Goal: Task Accomplishment & Management: Use online tool/utility

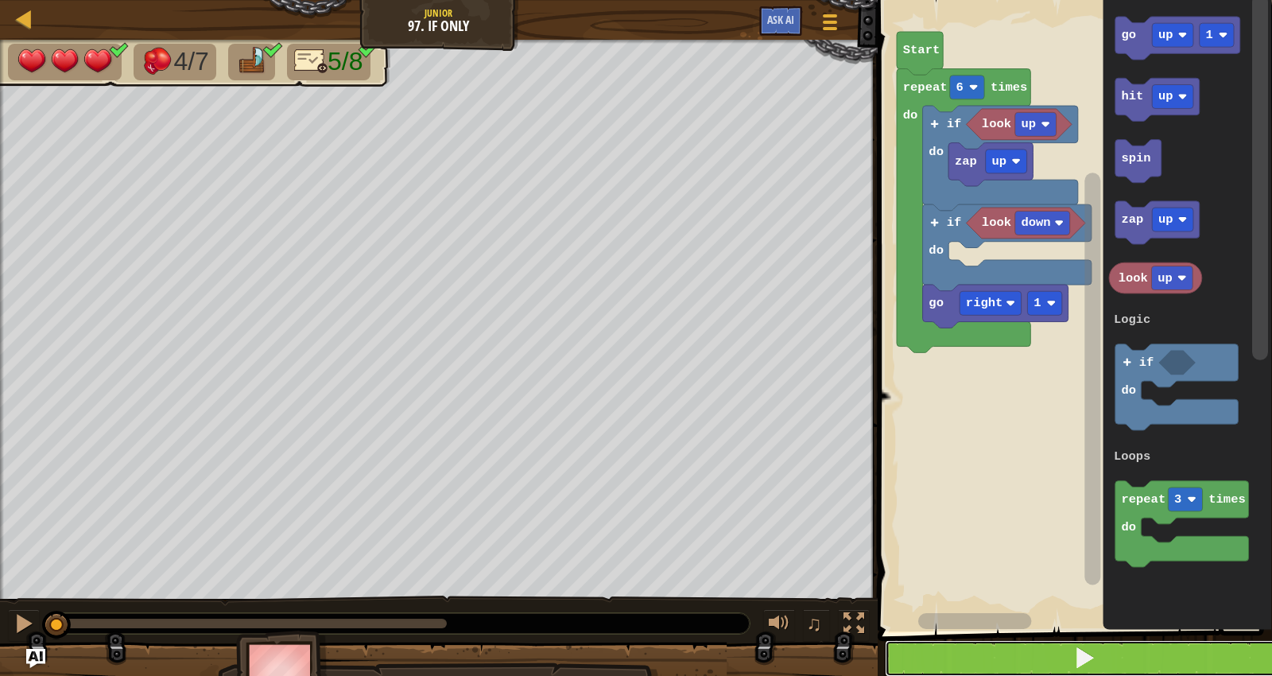
click at [1107, 657] on button at bounding box center [1084, 658] width 399 height 37
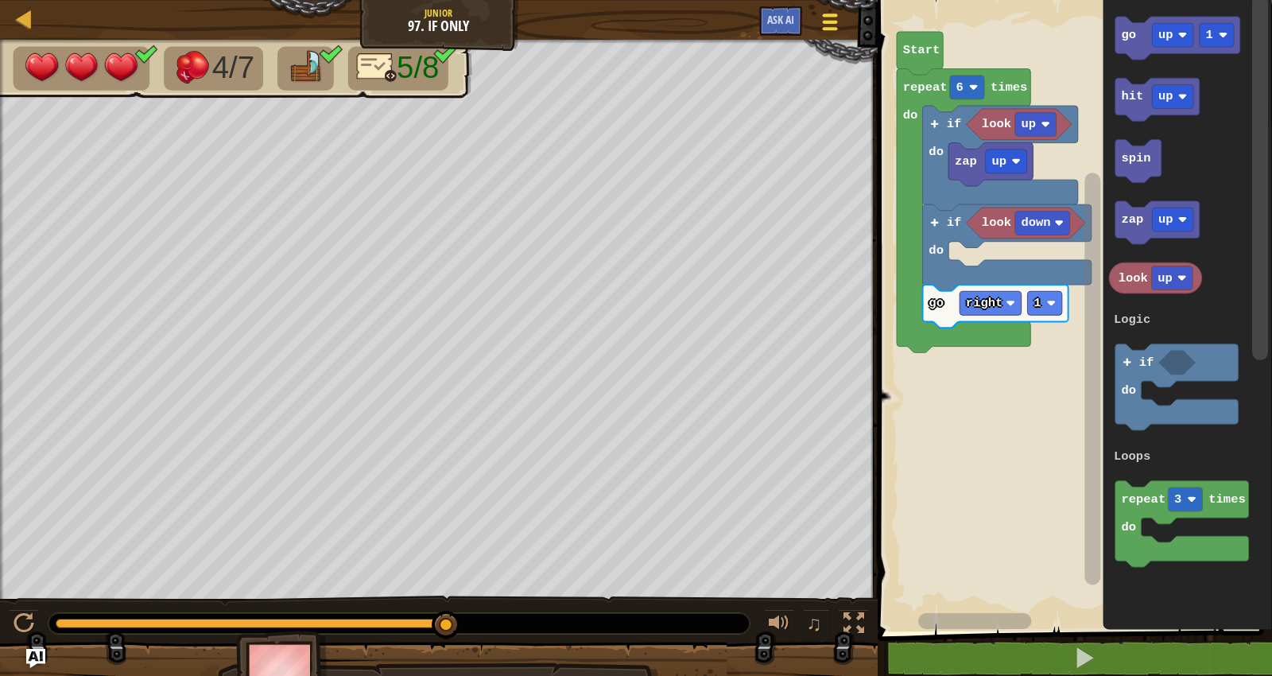
click at [839, 21] on div at bounding box center [829, 21] width 21 height 23
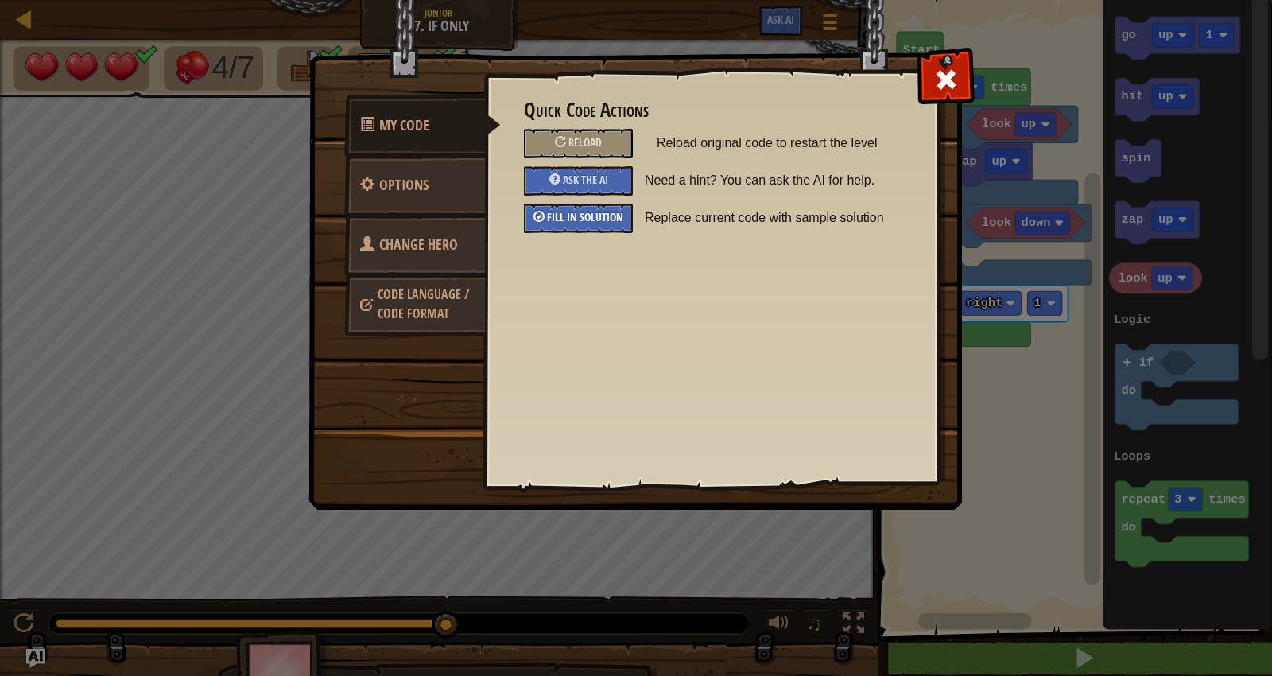
click at [601, 219] on span "Fill in solution" at bounding box center [585, 216] width 76 height 15
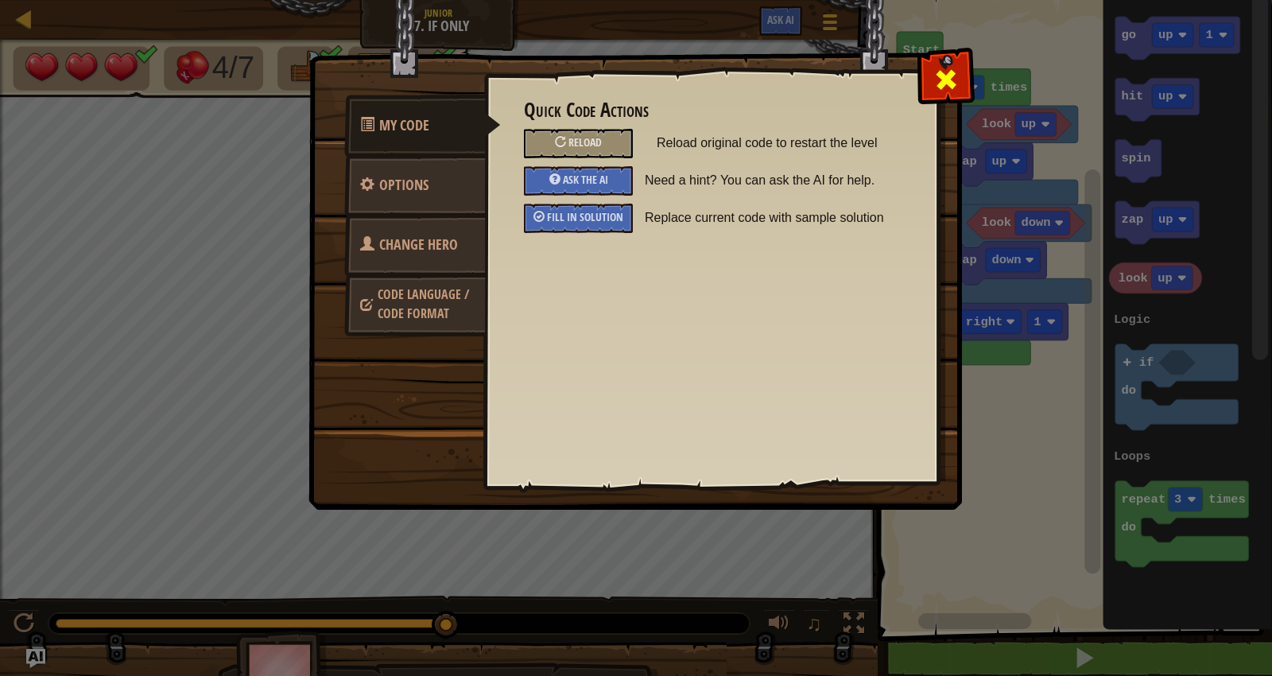
click at [956, 79] on span at bounding box center [945, 79] width 25 height 25
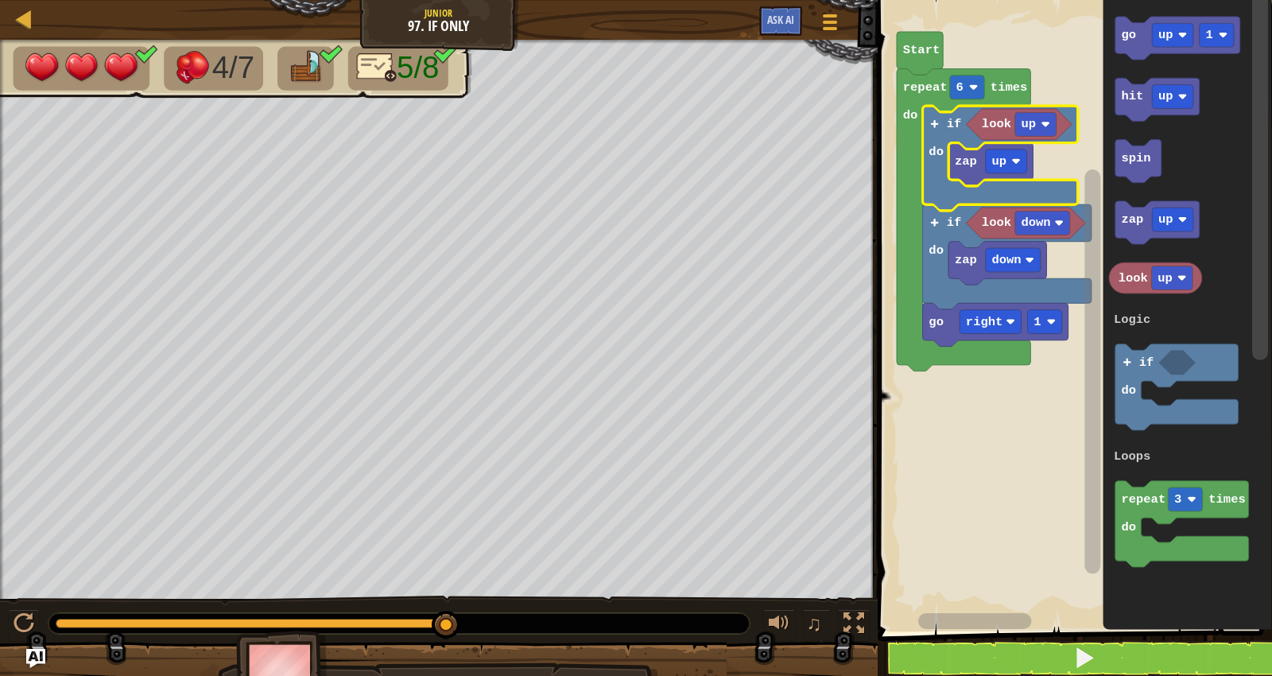
click at [952, 129] on text "if" at bounding box center [953, 124] width 15 height 14
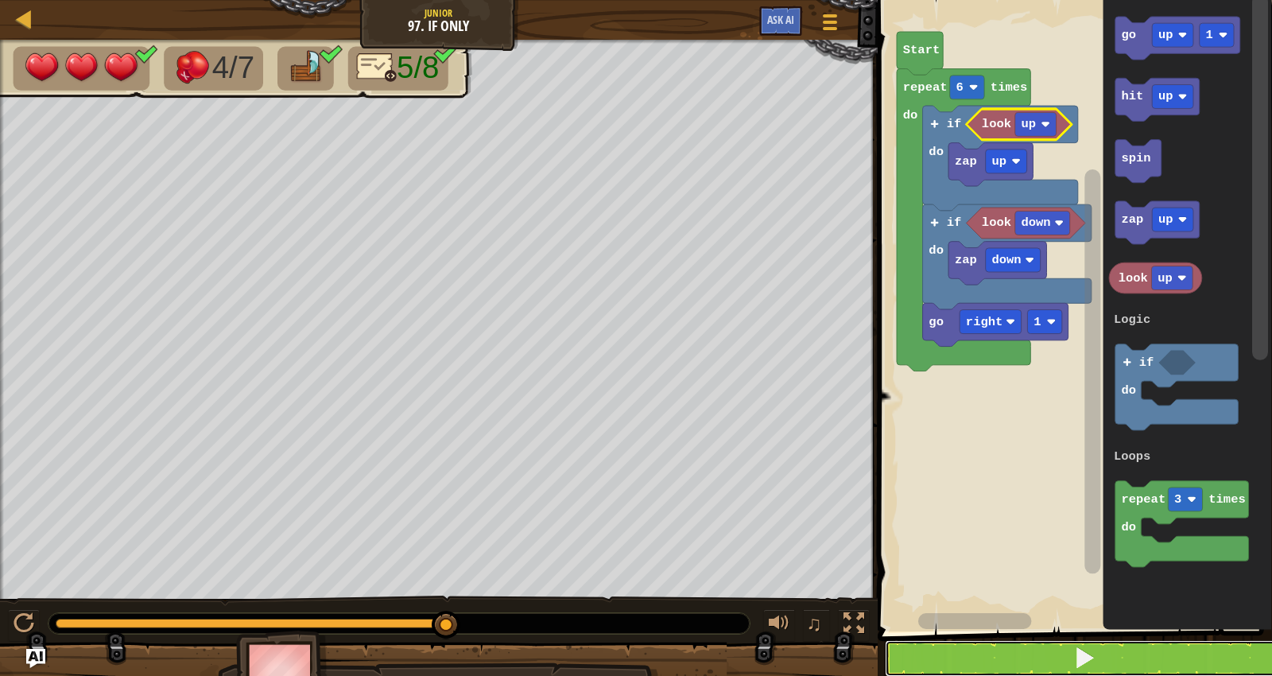
click at [998, 662] on button at bounding box center [1084, 658] width 399 height 37
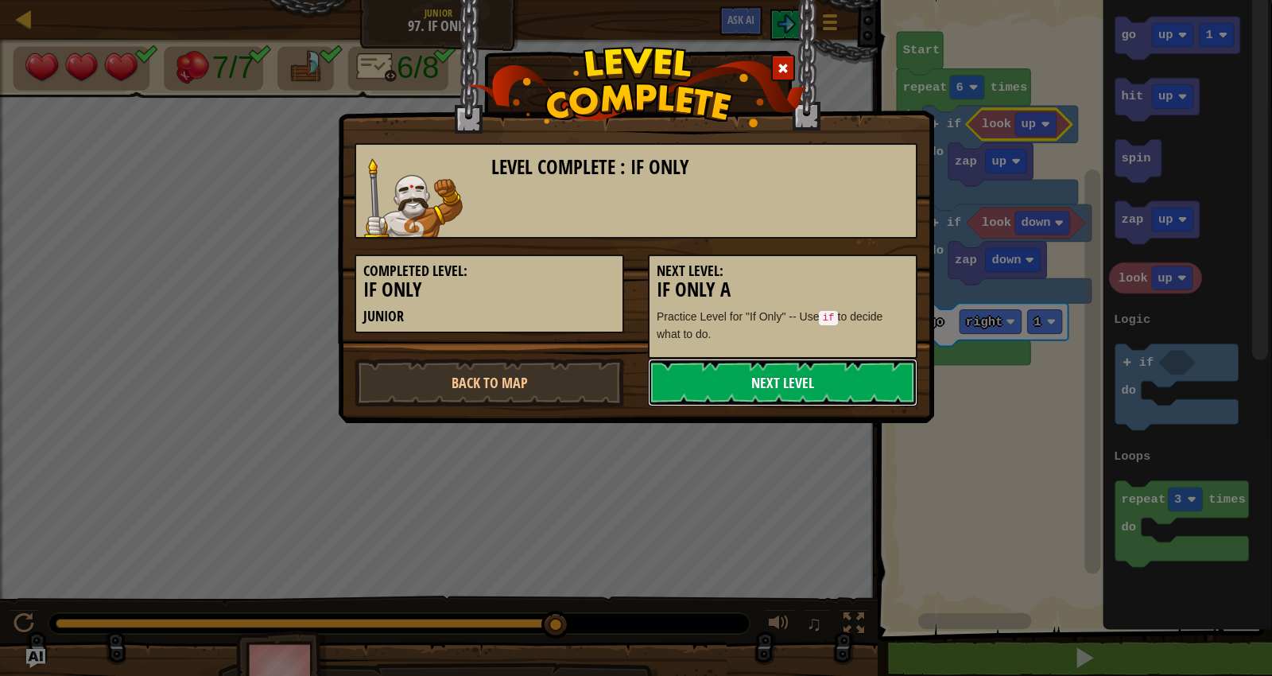
click at [726, 382] on link "Next Level" at bounding box center [782, 382] width 269 height 48
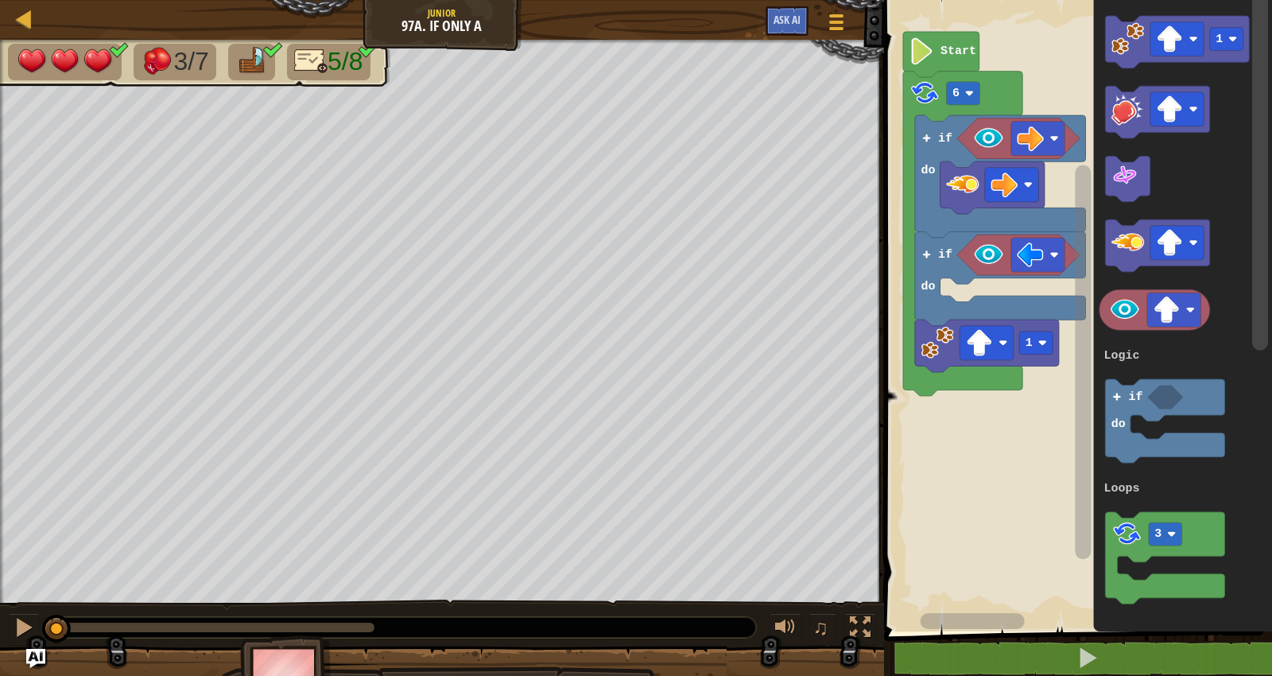
click at [995, 532] on rect "Blockly Workspace" at bounding box center [1075, 311] width 393 height 639
click at [840, 21] on span at bounding box center [836, 22] width 15 height 3
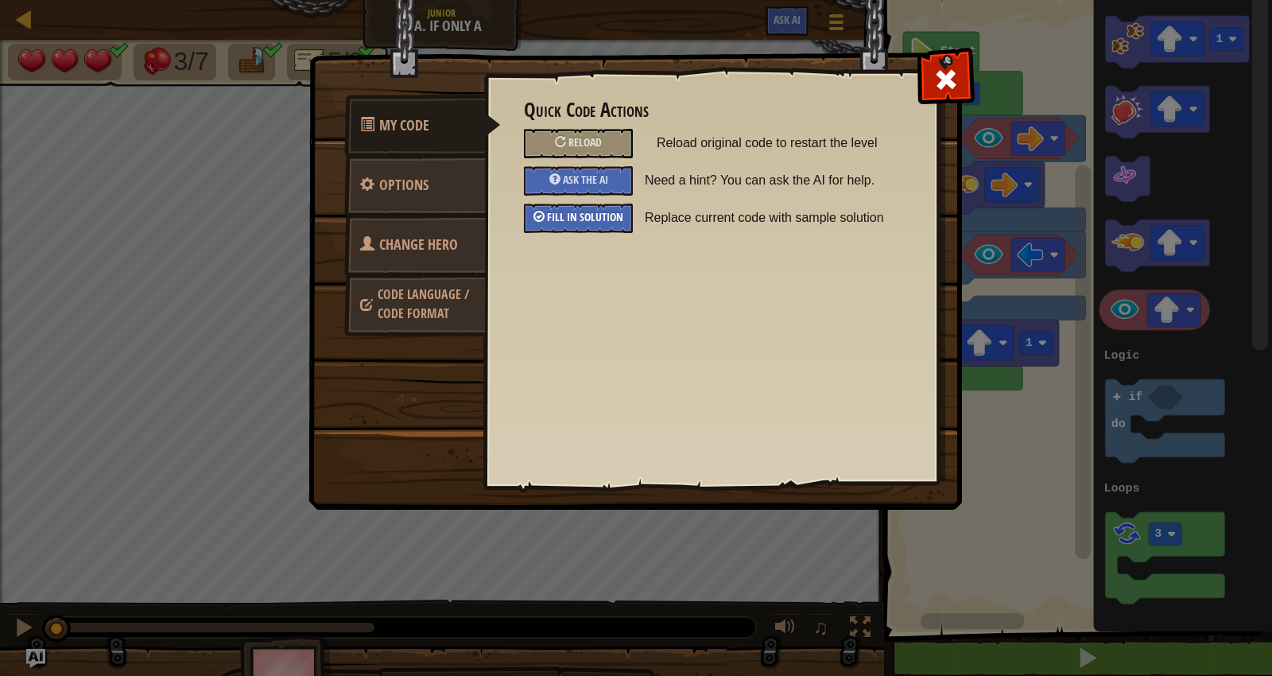
click at [607, 223] on span "Fill in solution" at bounding box center [585, 216] width 76 height 15
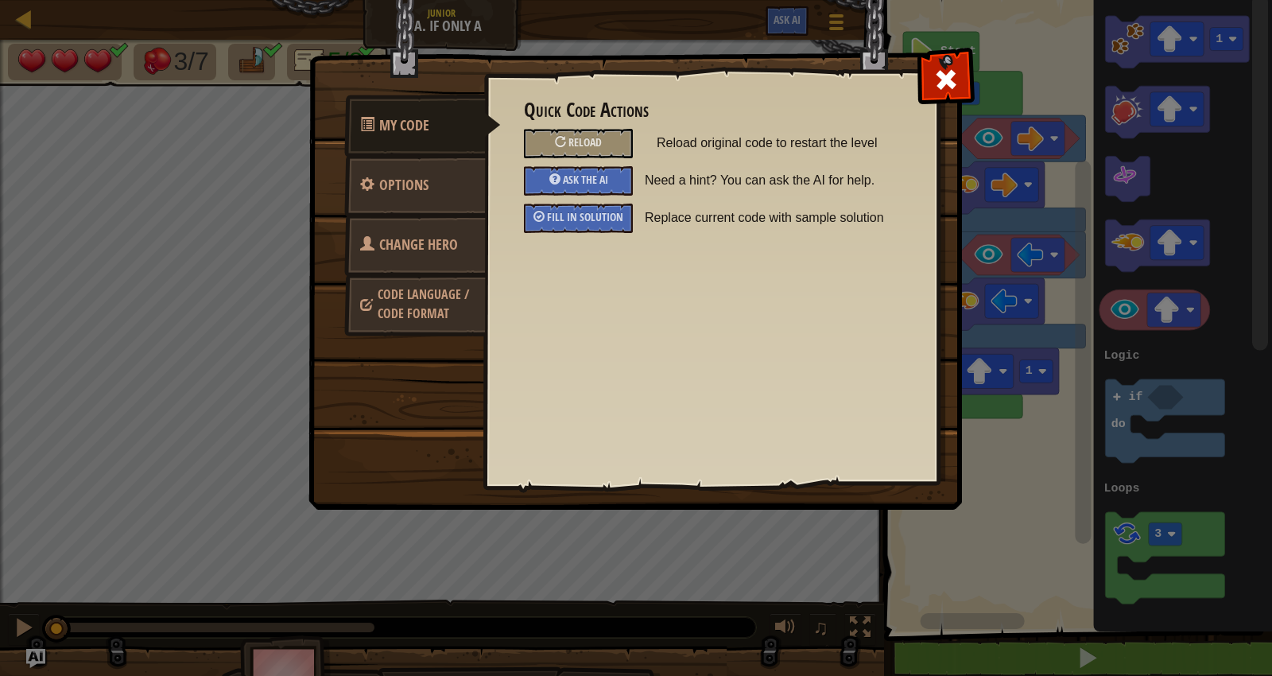
click at [990, 535] on div "My Code Options Change Hero Code Language / Code Format Quick Code Actions Relo…" at bounding box center [636, 338] width 1272 height 676
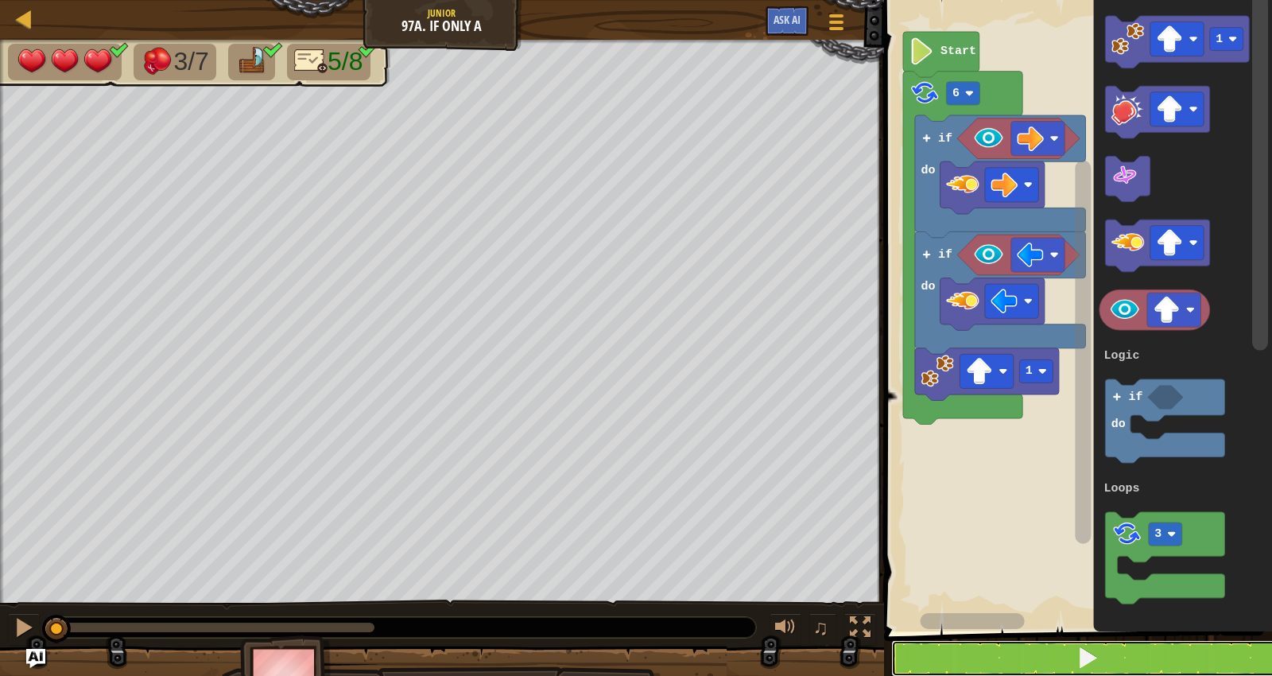
click at [1062, 661] on button at bounding box center [1087, 658] width 393 height 37
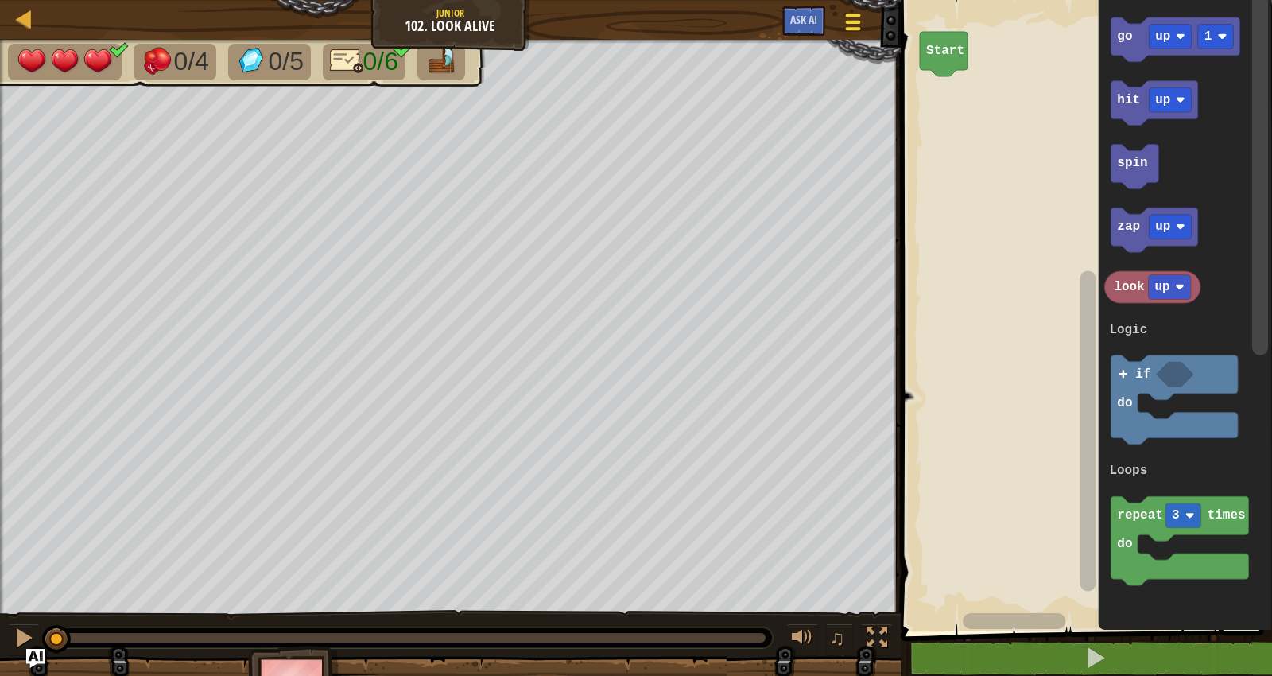
click at [856, 24] on div at bounding box center [852, 21] width 21 height 23
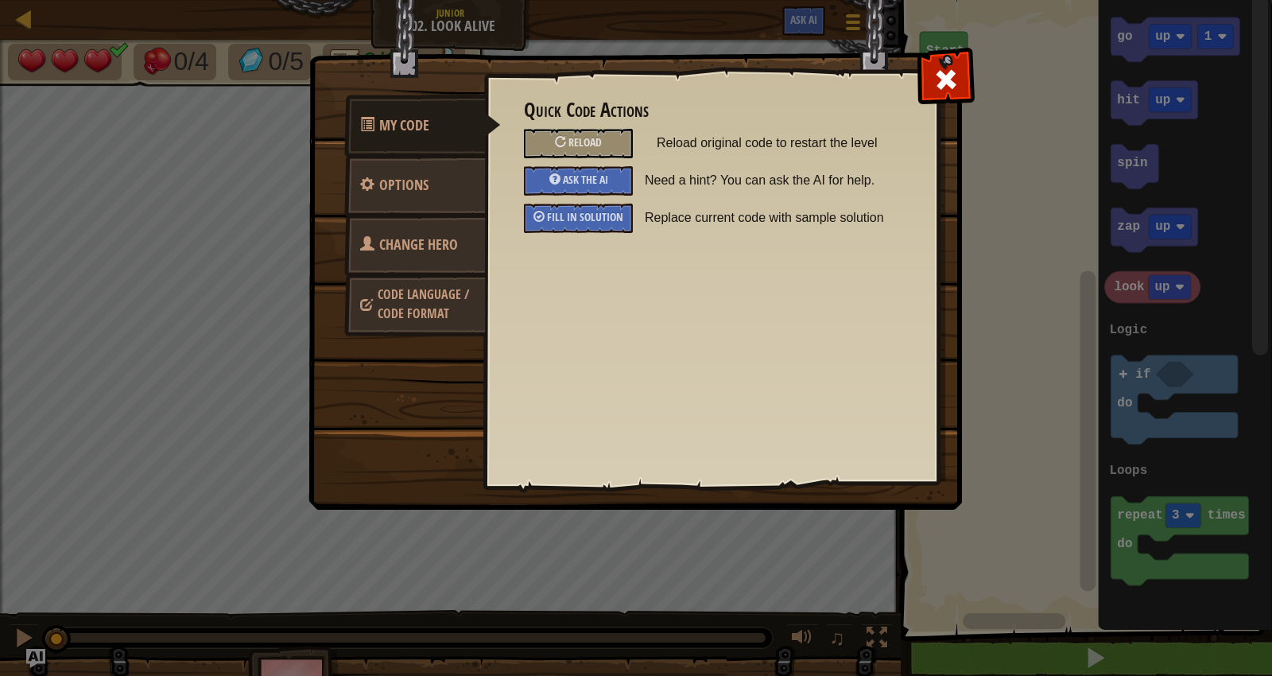
click at [678, 207] on span "Replace current code with sample solution" at bounding box center [777, 217] width 265 height 29
click at [595, 219] on span "Fill in solution" at bounding box center [585, 216] width 76 height 15
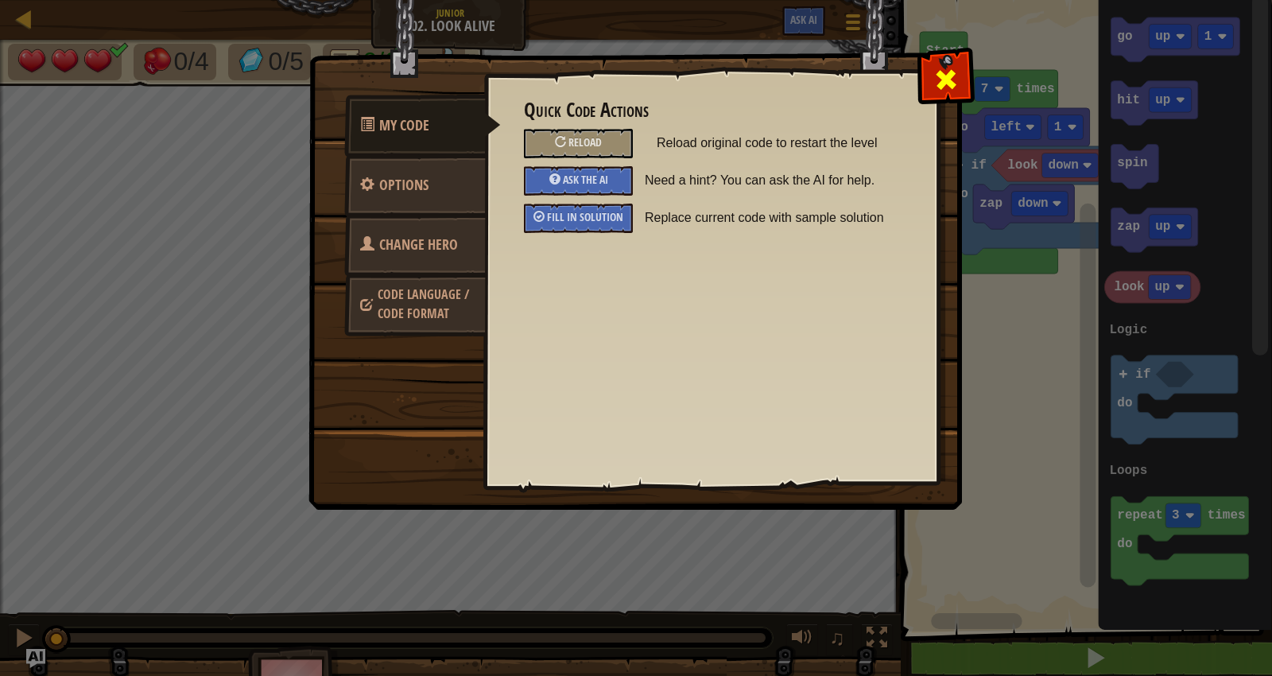
click at [944, 82] on span at bounding box center [945, 79] width 25 height 25
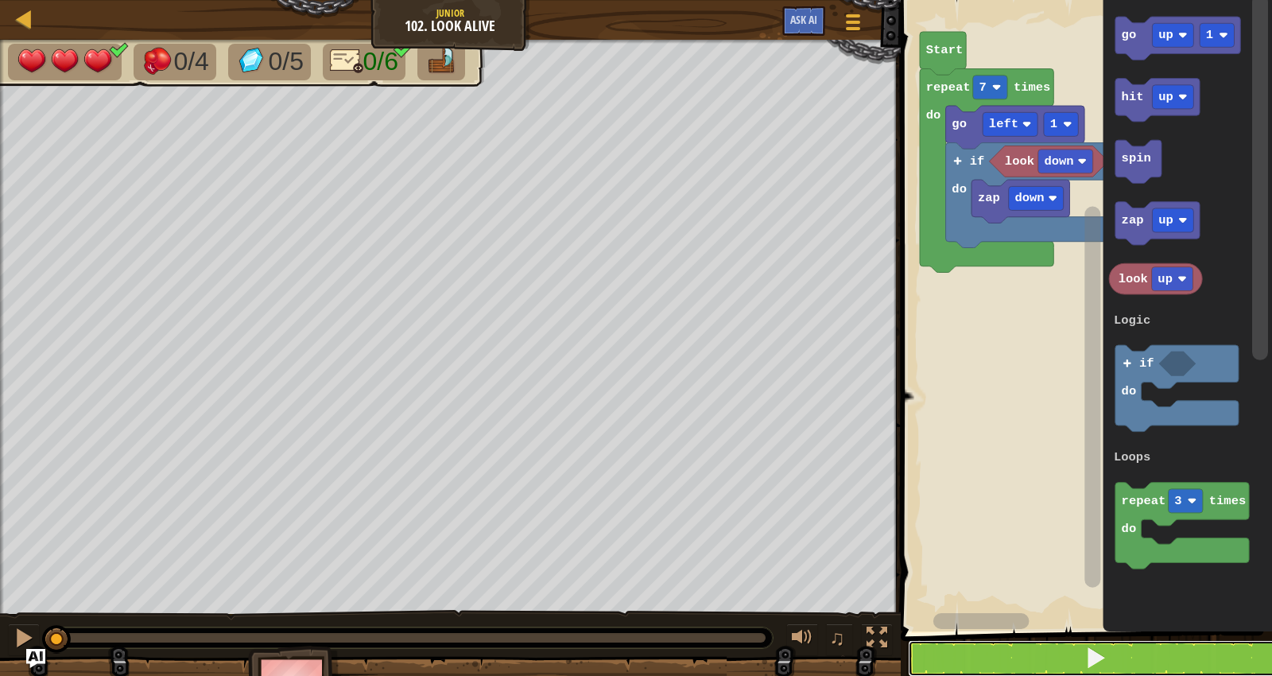
click at [652, 135] on div "Courses Junior 102. Look Alive Game Menu Ask AI 1 ההההההההההההההההההההההההההההה…" at bounding box center [636, 338] width 1272 height 676
